Goal: Information Seeking & Learning: Learn about a topic

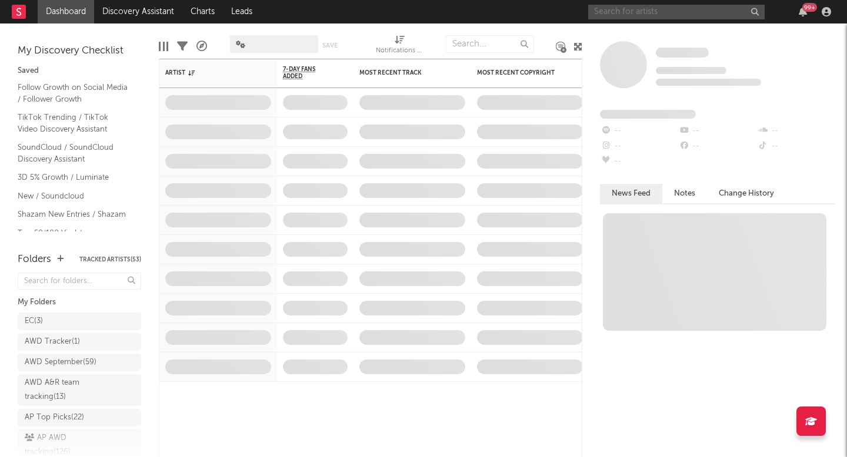
click at [681, 15] on input "text" at bounding box center [676, 12] width 176 height 15
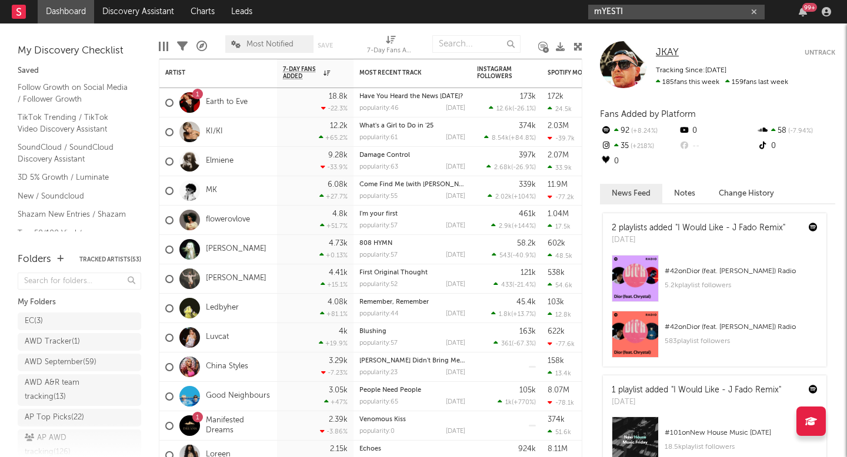
type input "mYESTI"
click at [670, 53] on span "JKAY" at bounding box center [667, 53] width 23 height 10
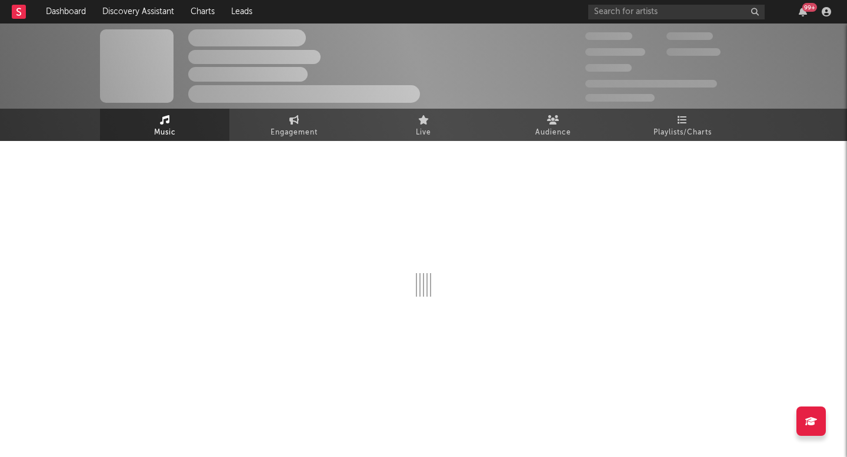
scroll to position [4, 0]
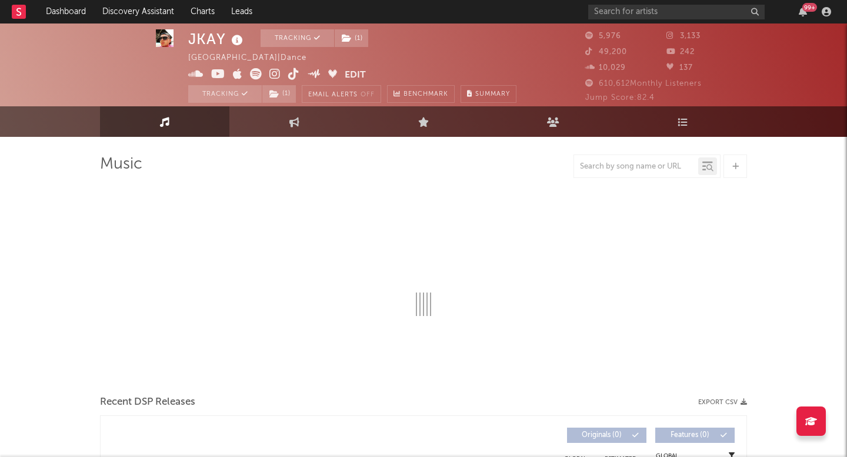
select select "6m"
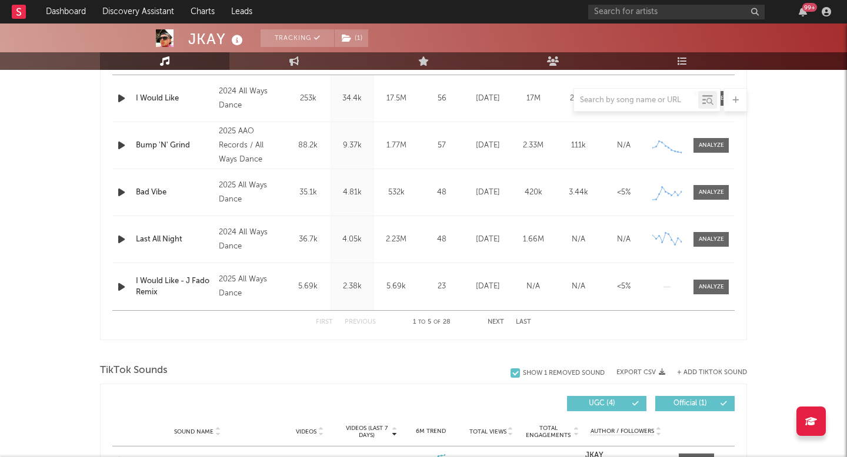
scroll to position [426, 0]
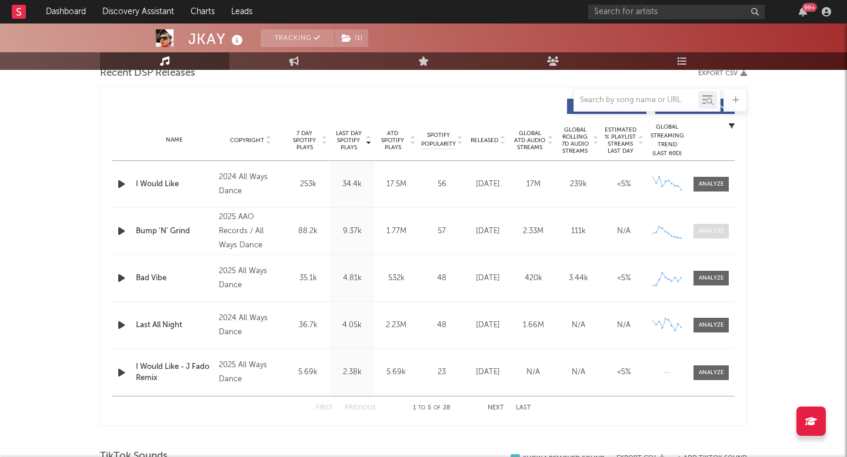
click at [715, 230] on div at bounding box center [710, 231] width 25 height 9
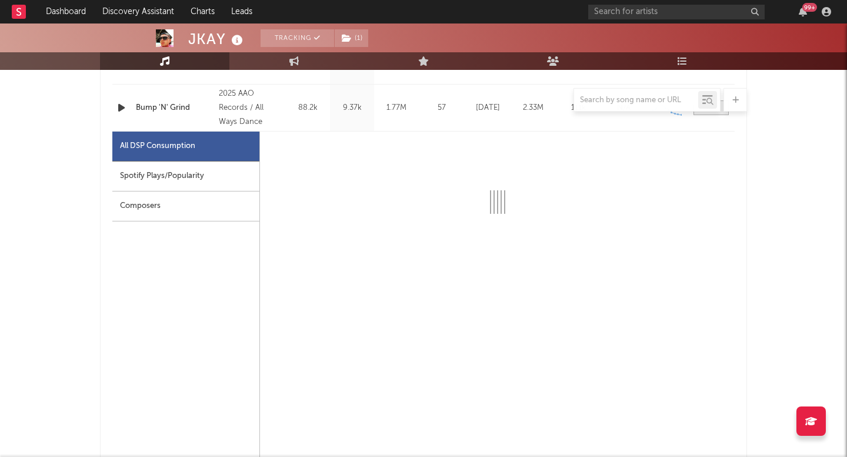
select select "1w"
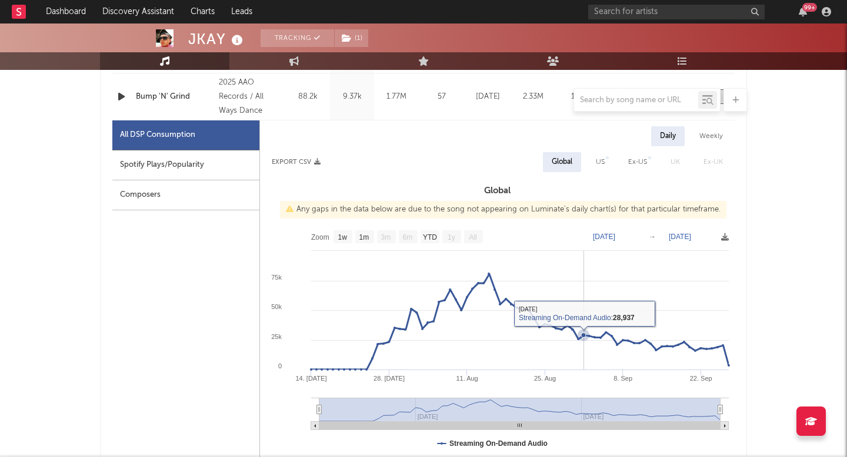
scroll to position [541, 0]
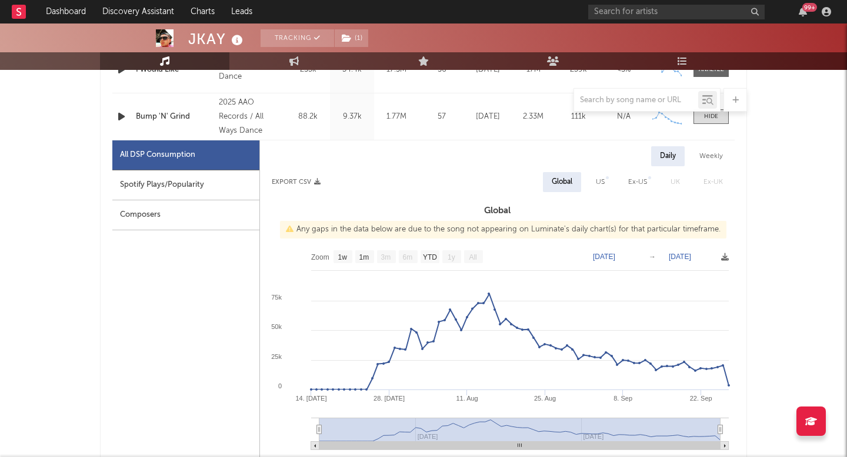
click at [614, 259] on text "[DATE]" at bounding box center [604, 257] width 22 height 8
type input "[DATE]"
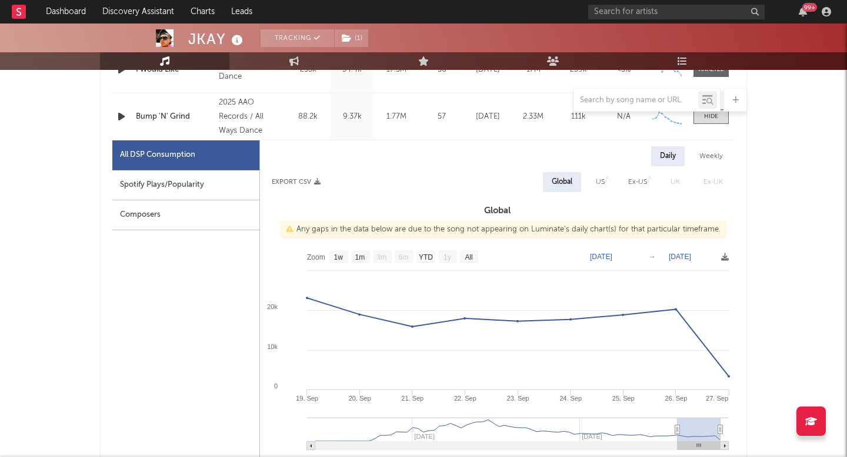
click at [679, 253] on text "[DATE]" at bounding box center [679, 257] width 22 height 8
type input "[DATE]"
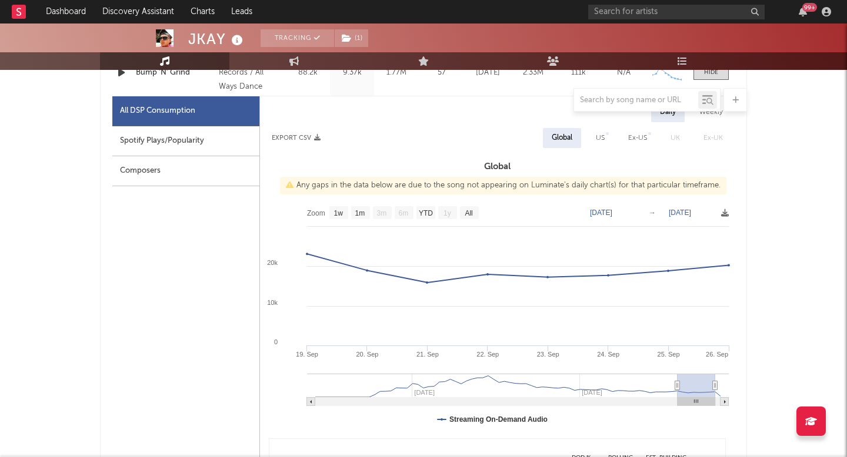
scroll to position [654, 0]
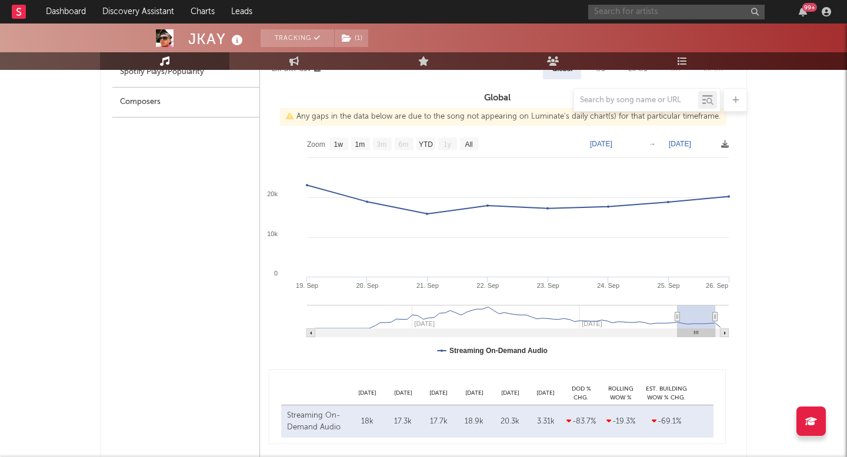
click at [641, 5] on input "text" at bounding box center [676, 12] width 176 height 15
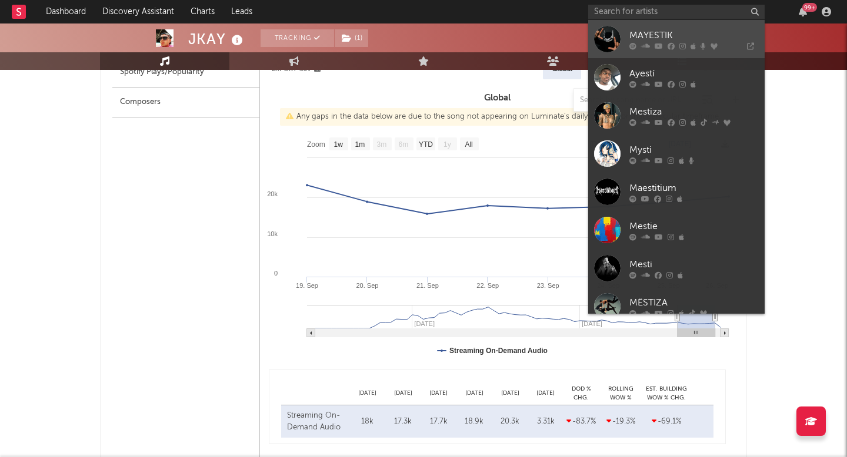
click at [613, 36] on div at bounding box center [607, 39] width 26 height 26
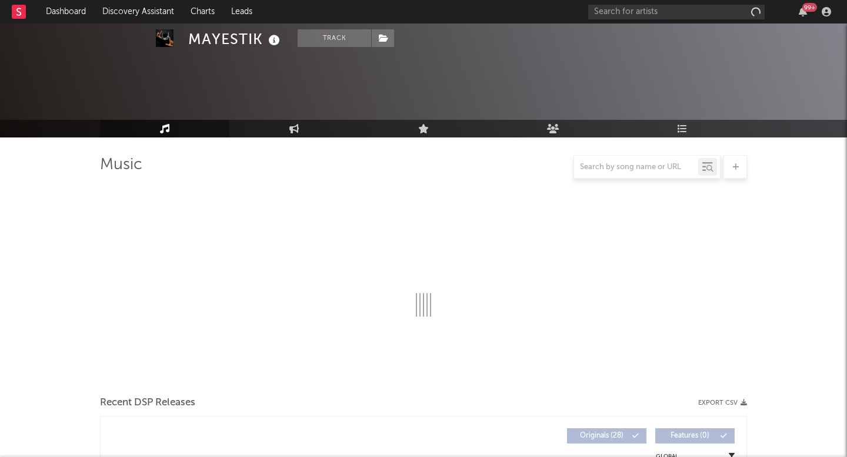
scroll to position [336, 0]
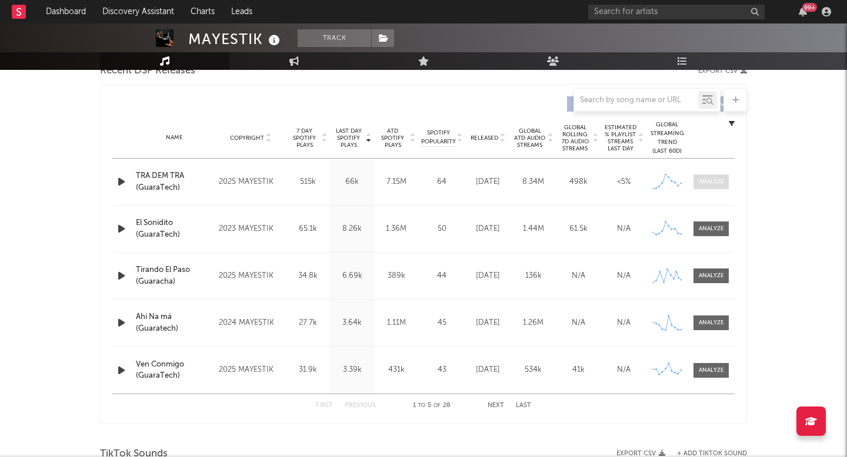
click at [710, 178] on div at bounding box center [710, 182] width 25 height 9
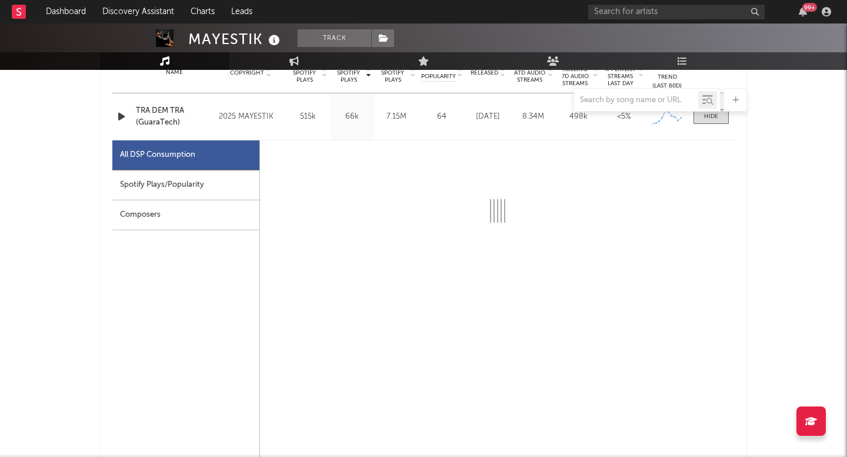
scroll to position [456, 0]
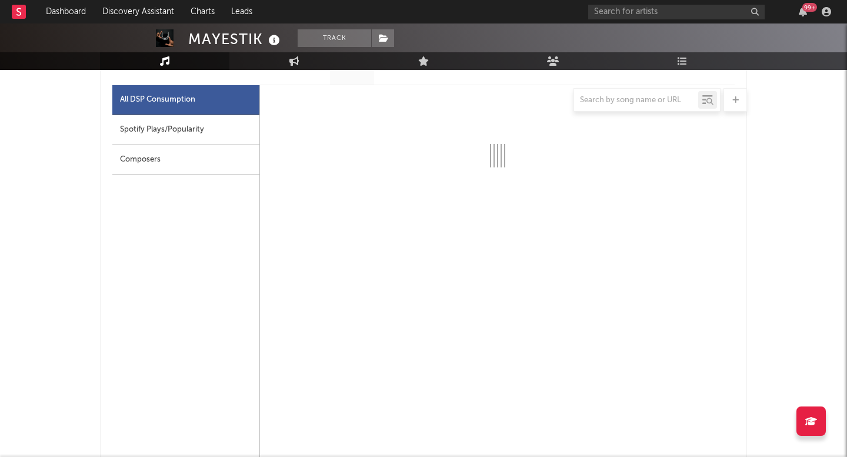
select select "6m"
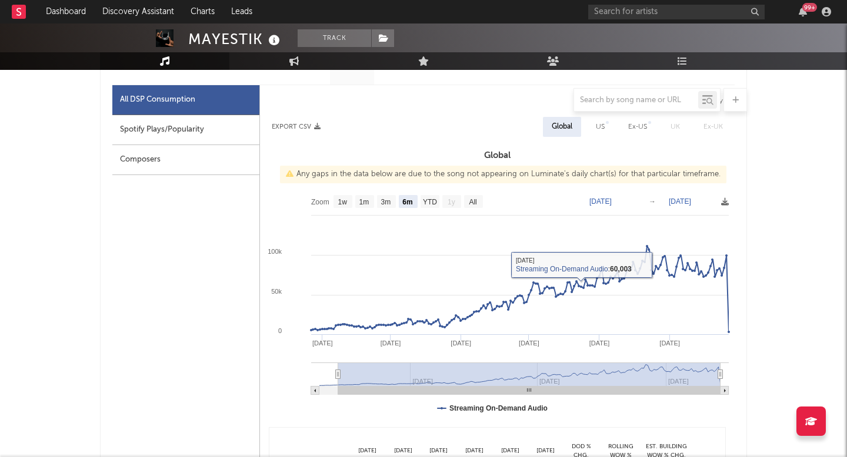
click at [611, 198] on text "[DATE]" at bounding box center [600, 202] width 22 height 8
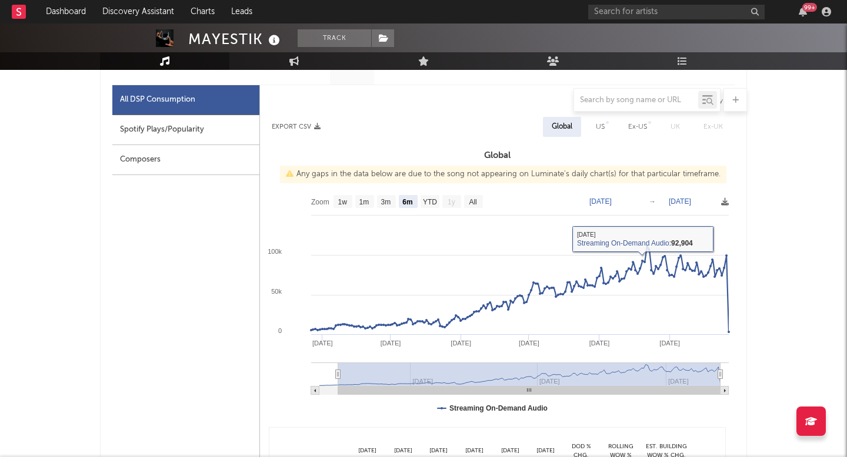
click at [611, 200] on text "[DATE]" at bounding box center [600, 202] width 22 height 8
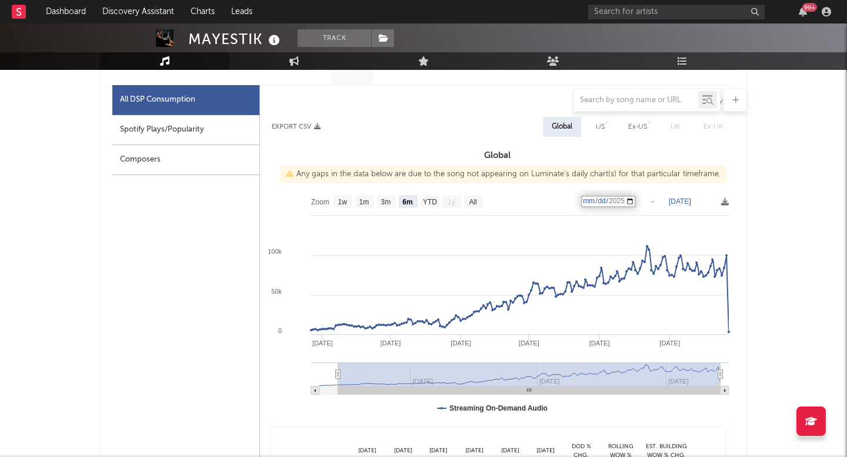
click at [623, 200] on input "[DATE]" at bounding box center [608, 202] width 55 height 12
click at [605, 198] on input "[DATE]" at bounding box center [608, 202] width 55 height 12
click at [608, 198] on input "[DATE]" at bounding box center [608, 202] width 55 height 12
type input "[DATE]"
click at [690, 203] on text "[DATE]" at bounding box center [679, 202] width 22 height 8
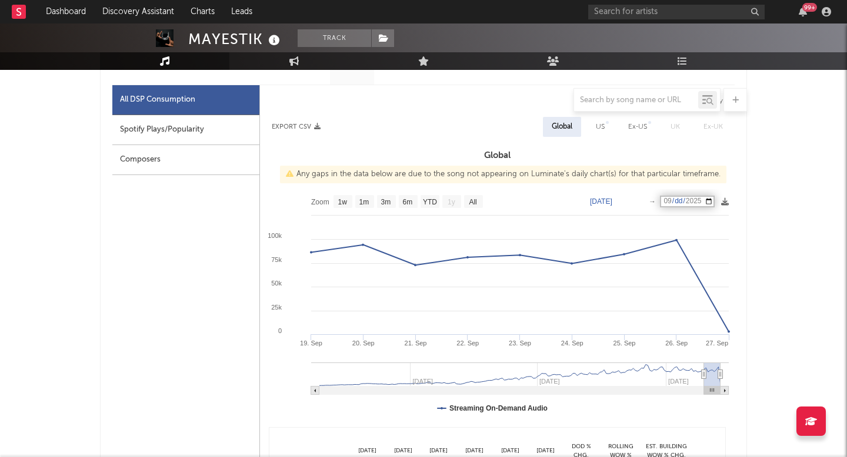
type input "[DATE]"
click at [623, 22] on div "99 +" at bounding box center [711, 12] width 247 height 24
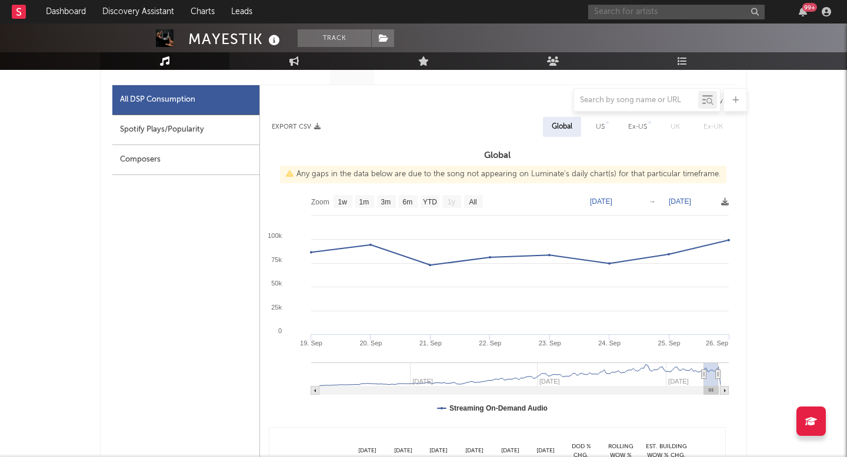
click at [618, 12] on input "text" at bounding box center [676, 12] width 176 height 15
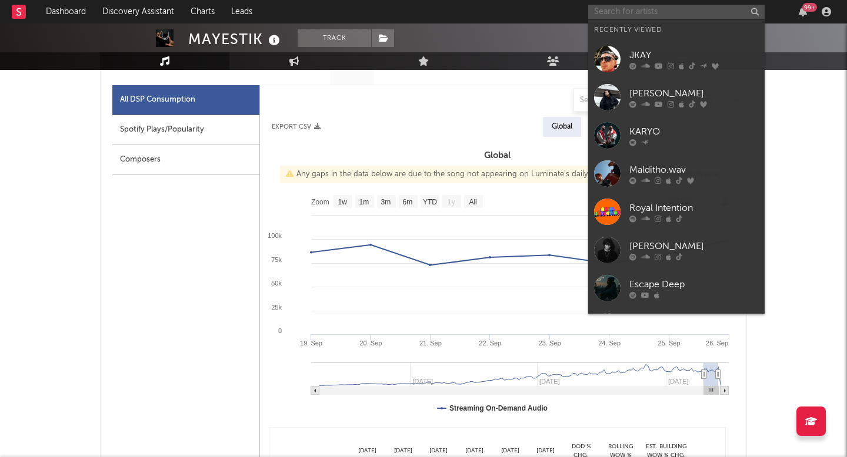
paste input "https://soundcloud.com/user-129613245/travis-scott-nightcrawler-dom3x-remix"
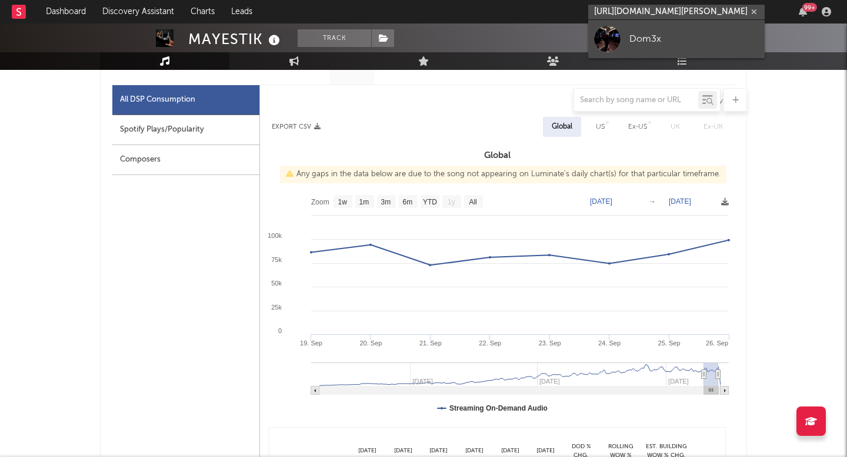
type input "https://soundcloud.com/user-129613245/travis-scott-nightcrawler-dom3x-remix"
click at [658, 48] on link "Dom3x" at bounding box center [676, 39] width 176 height 38
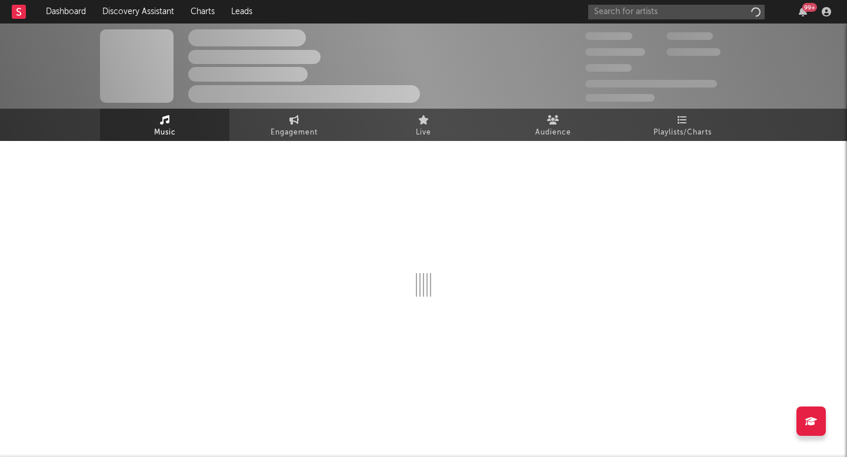
select select "1w"
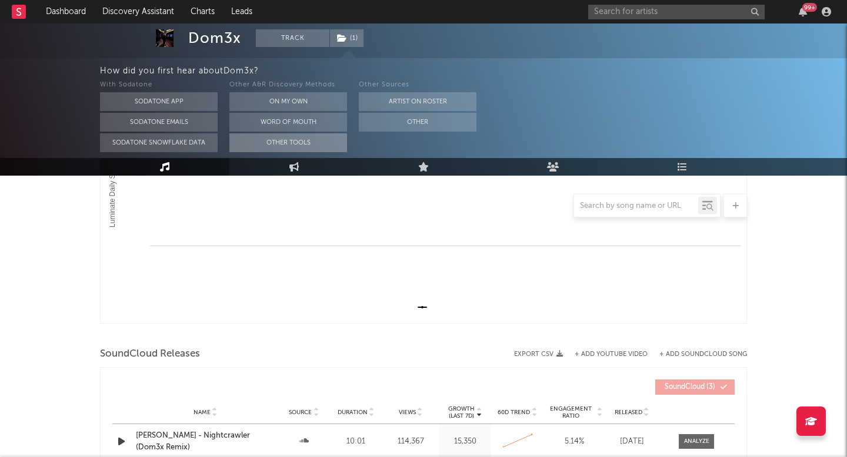
scroll to position [442, 0]
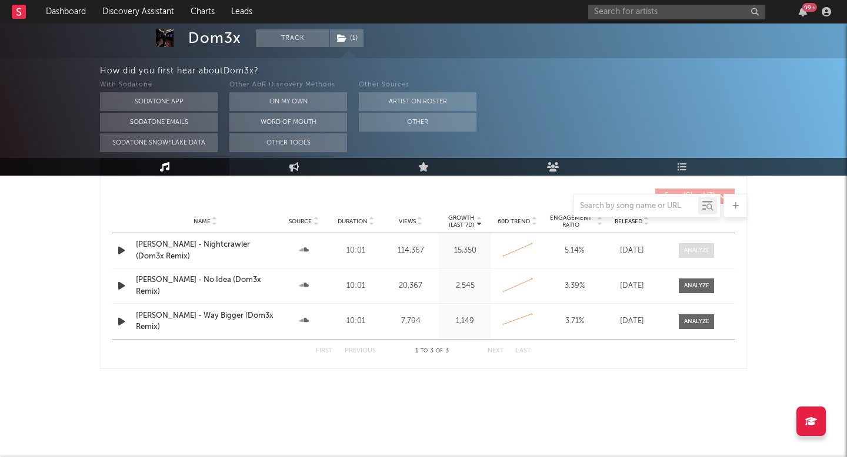
click at [694, 248] on div at bounding box center [696, 250] width 25 height 9
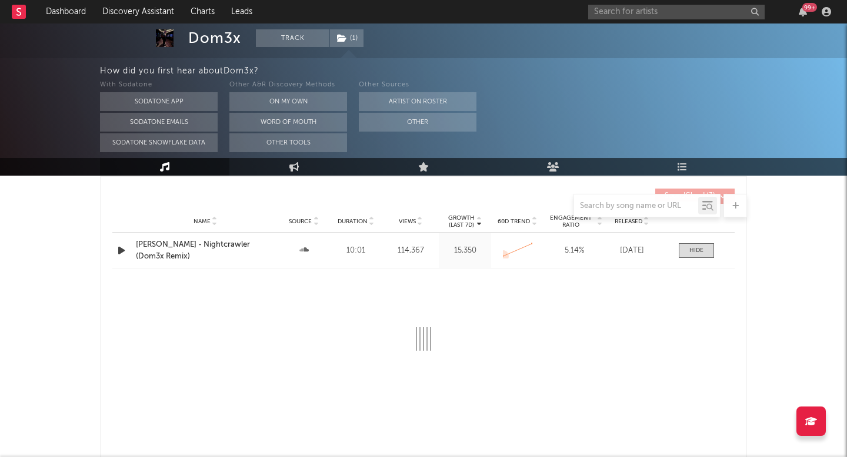
select select "All"
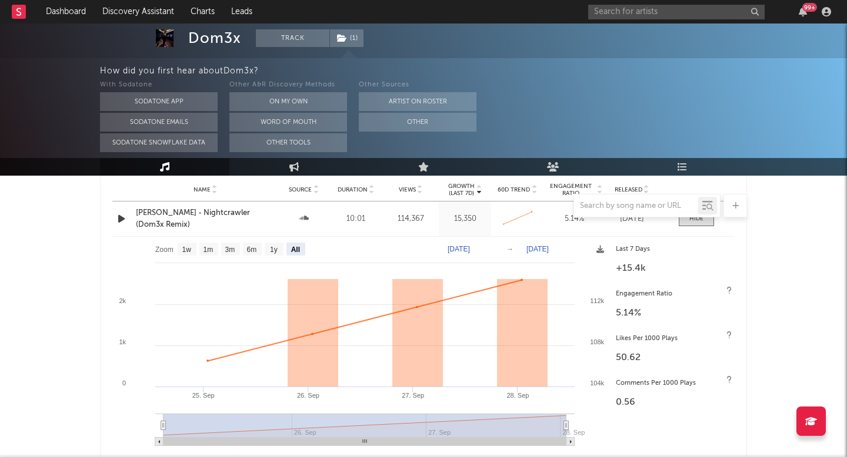
scroll to position [475, 0]
